Goal: Transaction & Acquisition: Purchase product/service

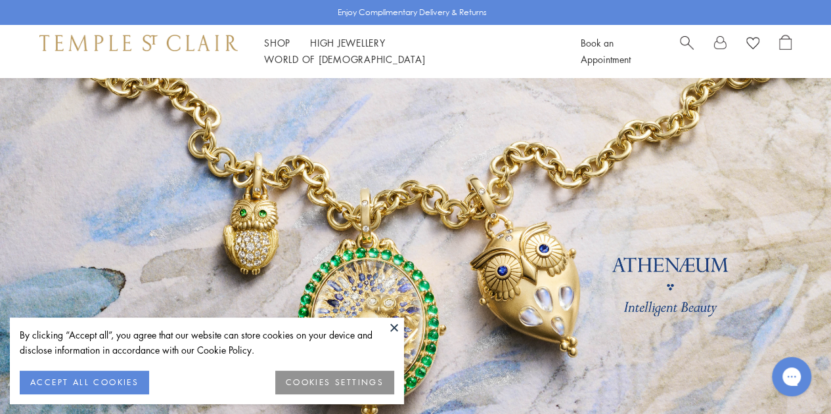
click at [393, 328] on button at bounding box center [394, 328] width 20 height 20
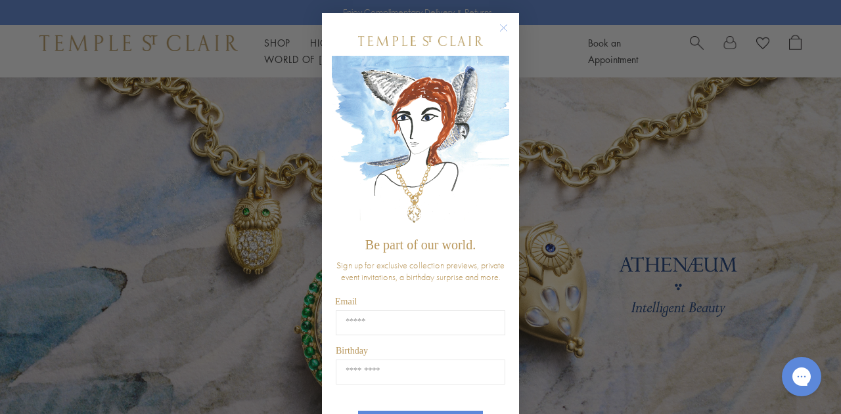
click at [504, 26] on circle "Close dialog" at bounding box center [504, 28] width 16 height 16
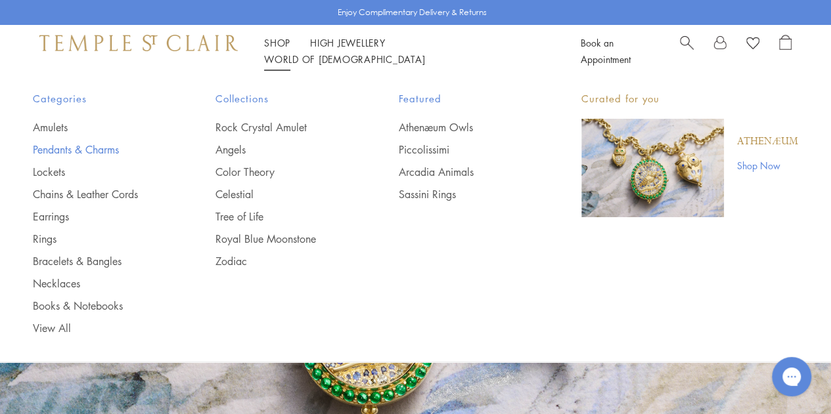
click at [97, 149] on link "Pendants & Charms" at bounding box center [98, 150] width 130 height 14
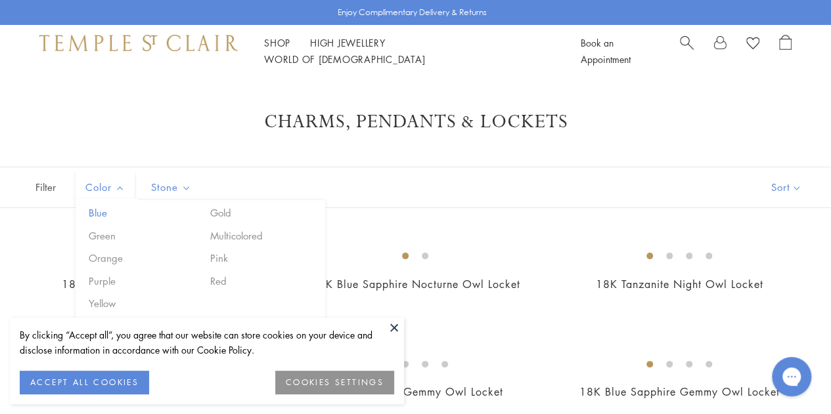
click at [100, 216] on button "Blue" at bounding box center [141, 213] width 112 height 15
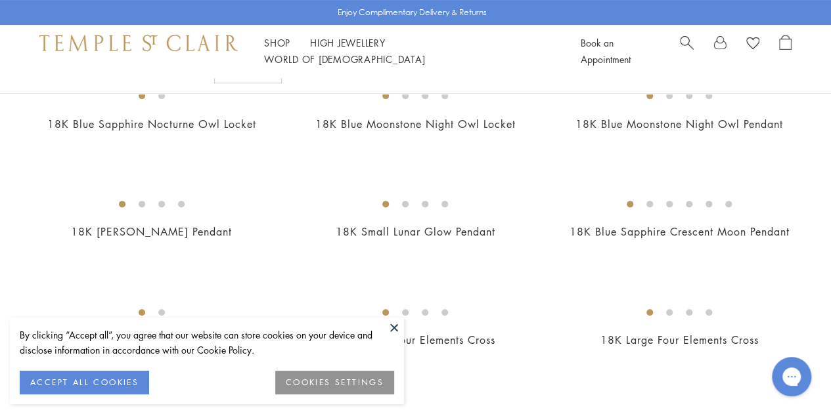
scroll to position [163, 0]
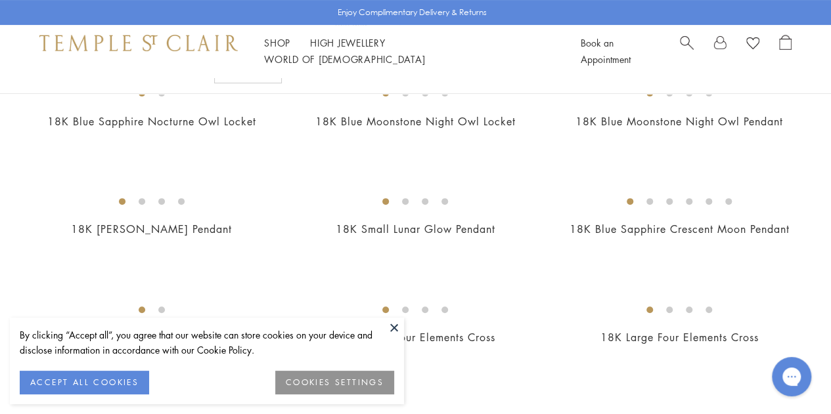
click at [397, 330] on button at bounding box center [394, 328] width 20 height 20
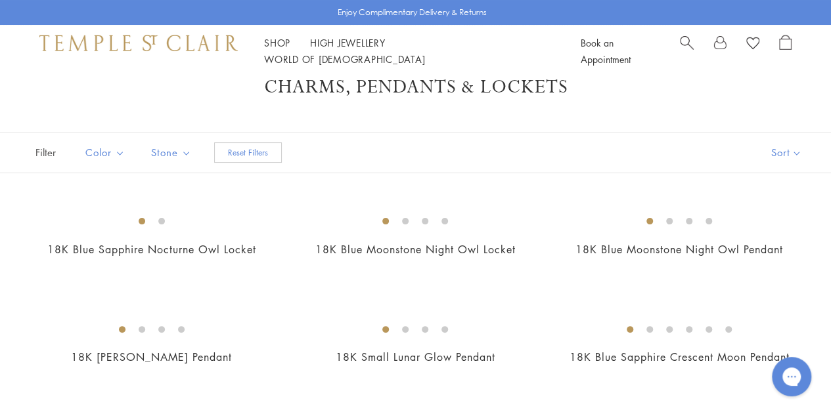
scroll to position [0, 0]
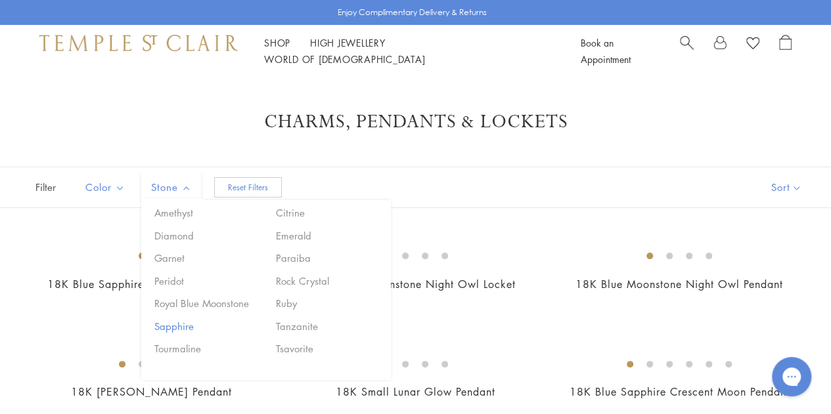
click at [175, 324] on button "Sapphire" at bounding box center [207, 326] width 112 height 15
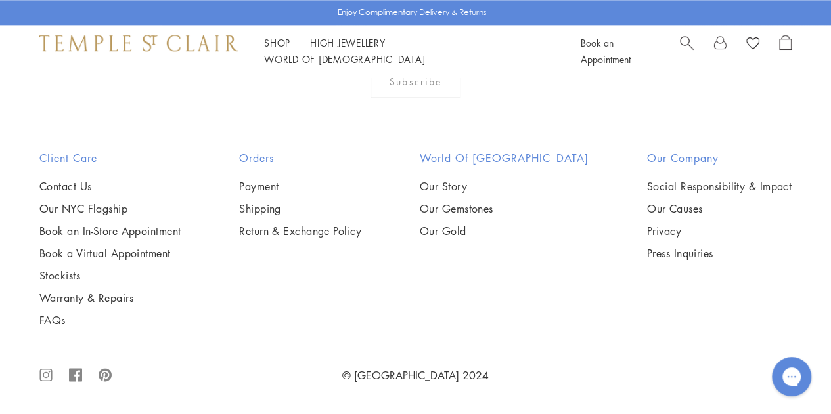
scroll to position [1475, 0]
